Goal: Task Accomplishment & Management: Manage account settings

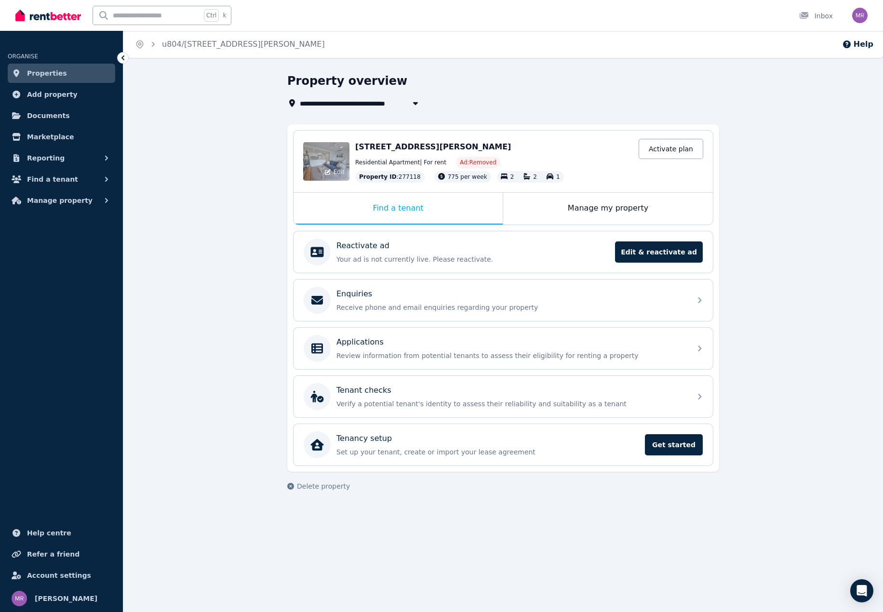
click at [336, 162] on div "Edit" at bounding box center [326, 161] width 46 height 39
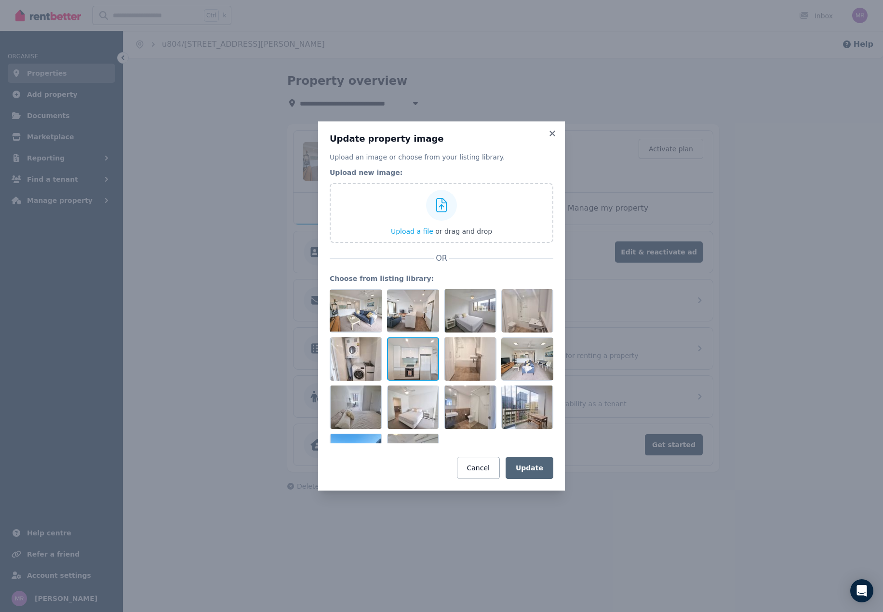
click at [417, 369] on div at bounding box center [413, 358] width 53 height 43
click at [627, 519] on div "Update property image Upload an image or choose from your listing library. Uplo…" at bounding box center [441, 306] width 883 height 612
click at [556, 136] on icon at bounding box center [552, 133] width 10 height 9
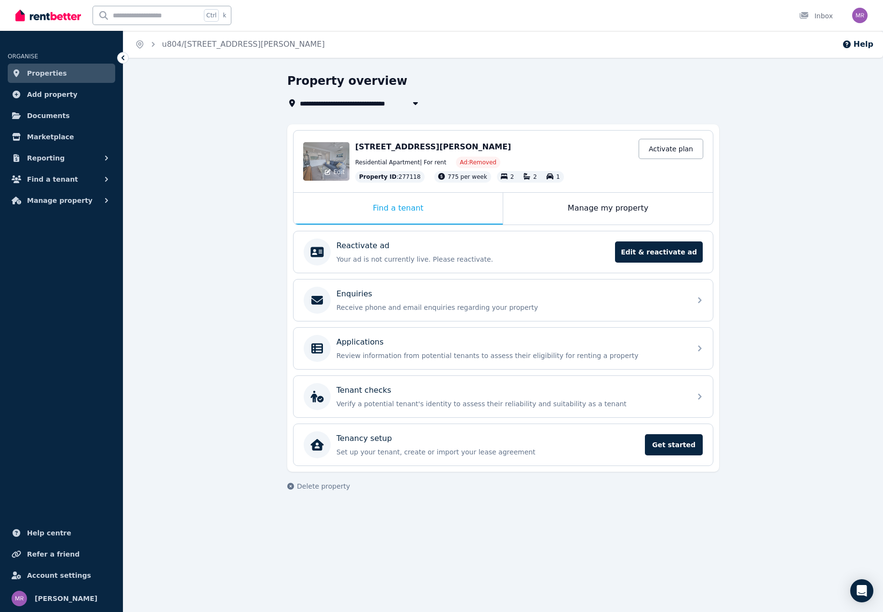
click at [331, 150] on div "Edit" at bounding box center [326, 161] width 46 height 39
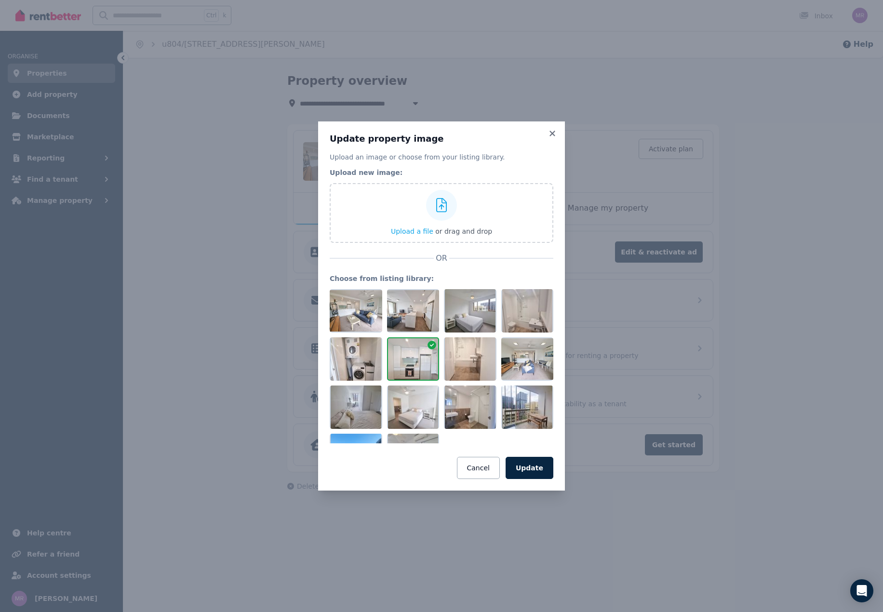
click at [430, 344] on icon at bounding box center [431, 345] width 9 height 9
click at [407, 355] on div at bounding box center [413, 358] width 53 height 43
click at [554, 134] on icon at bounding box center [552, 133] width 10 height 9
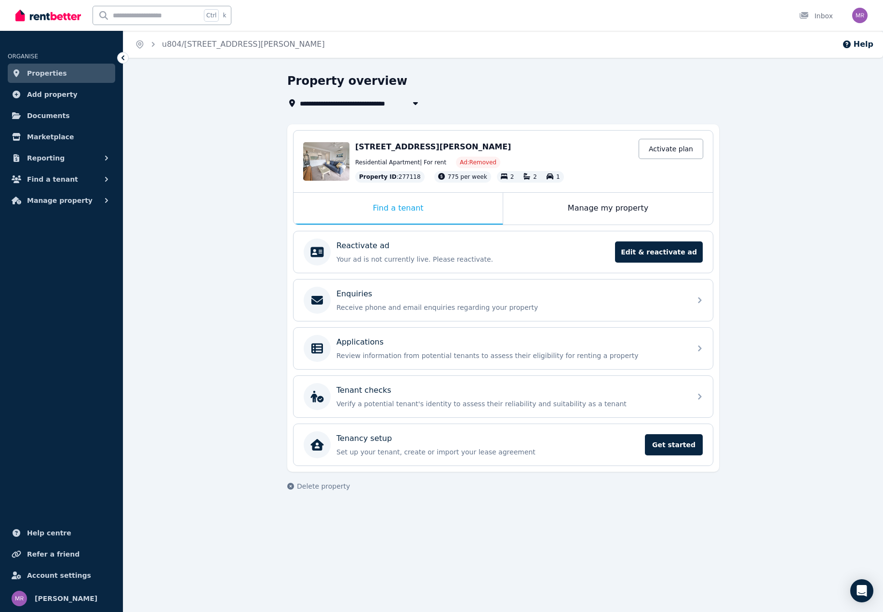
drag, startPoint x: 153, startPoint y: 244, endPoint x: 153, endPoint y: 233, distance: 11.1
click at [153, 244] on div "**********" at bounding box center [502, 290] width 759 height 435
